Goal: Task Accomplishment & Management: Manage account settings

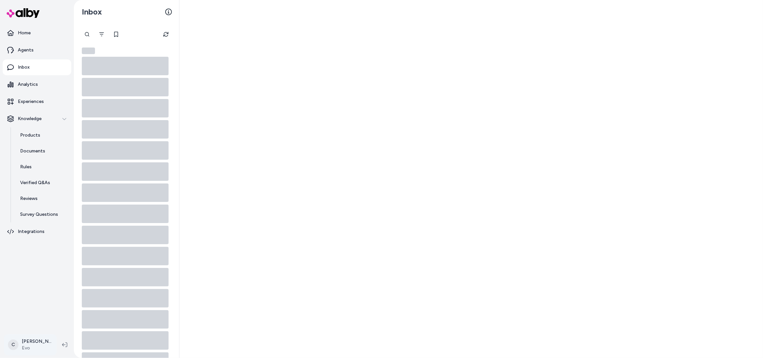
click at [30, 348] on html "Home Agents Inbox Analytics Experiences Knowledge Products Documents Rules Veri…" at bounding box center [381, 179] width 763 height 358
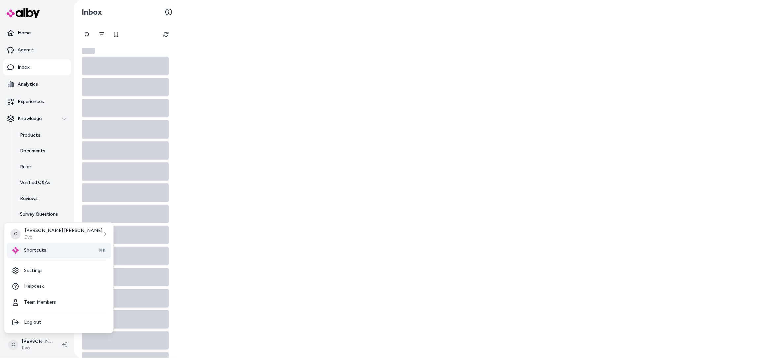
click at [47, 252] on div "Shortcuts ⌘K" at bounding box center [59, 251] width 104 height 16
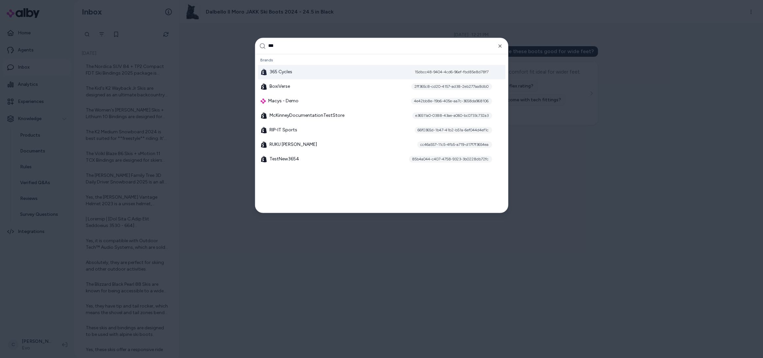
type input "***"
click at [287, 68] on div "365 Cycles 15dbcc48-9404-4cd6-96ef-fbd85e8d78f7" at bounding box center [381, 72] width 247 height 15
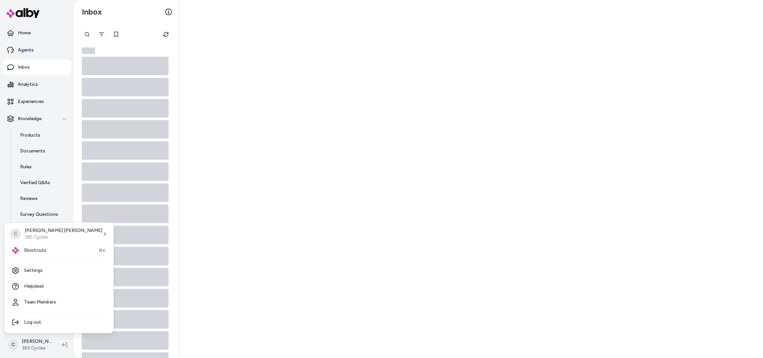
click at [26, 355] on html "Home Agents Inbox Analytics Experiences Knowledge Products Documents Rules Veri…" at bounding box center [381, 179] width 763 height 358
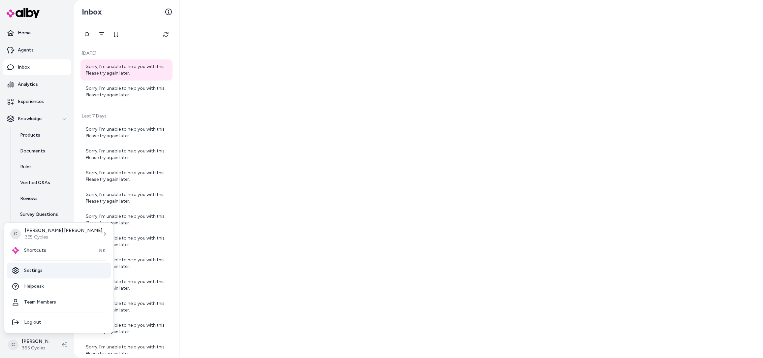
click at [55, 272] on link "Settings" at bounding box center [59, 271] width 104 height 16
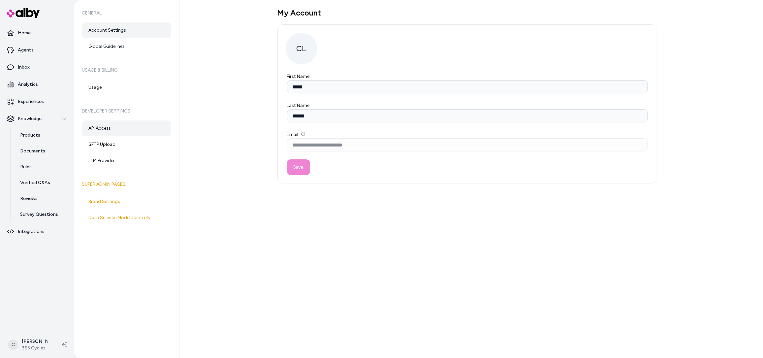
click at [116, 132] on link "API Access" at bounding box center [126, 128] width 89 height 16
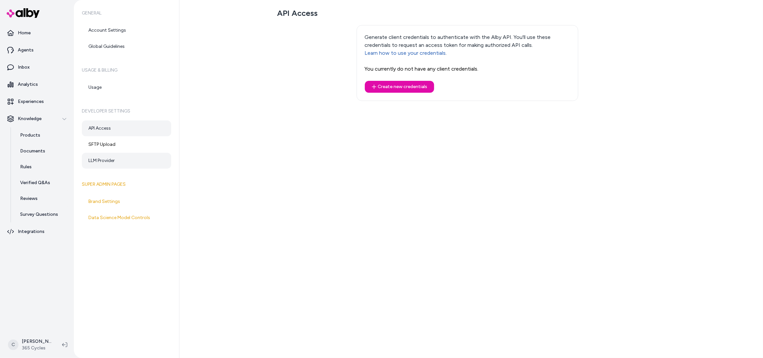
click at [112, 166] on link "LLM Provider" at bounding box center [126, 161] width 89 height 16
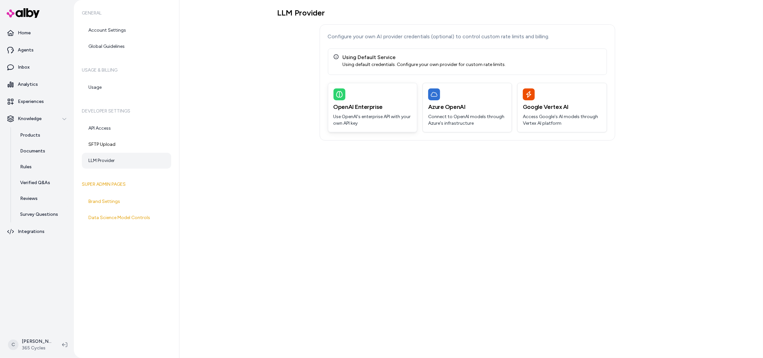
click at [354, 122] on p "Use OpenAI's enterprise API with your own API key" at bounding box center [373, 120] width 78 height 13
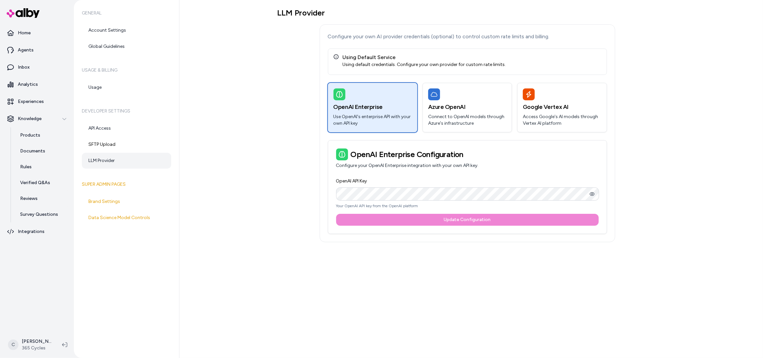
click at [364, 58] on div "Using Default Service" at bounding box center [424, 57] width 163 height 8
click at [364, 67] on div "Using default credentials. Configure your own provider for custom rate limits." at bounding box center [424, 64] width 163 height 7
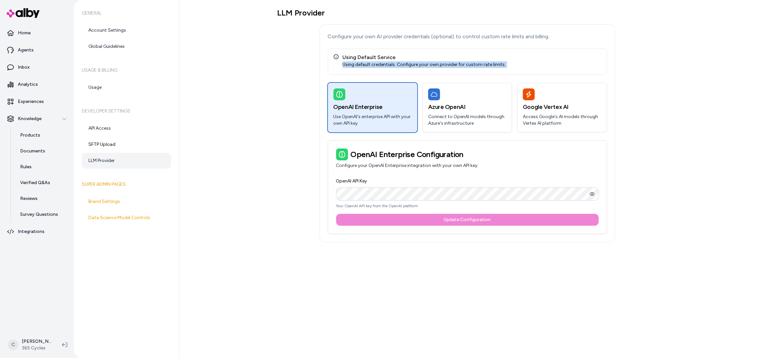
click at [364, 67] on div "Using default credentials. Configure your own provider for custom rate limits." at bounding box center [424, 64] width 163 height 7
click at [282, 104] on div "LLM Provider Configure your own AI provider credentials (optional) to control c…" at bounding box center [468, 125] width 380 height 234
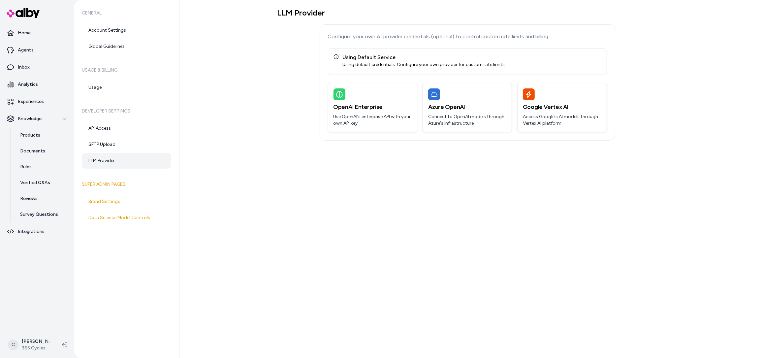
click at [336, 57] on div "Using Default Service Using default credentials. Configure your own provider fo…" at bounding box center [420, 60] width 173 height 15
click at [29, 71] on link "Inbox" at bounding box center [37, 67] width 69 height 16
